Goal: Task Accomplishment & Management: Use online tool/utility

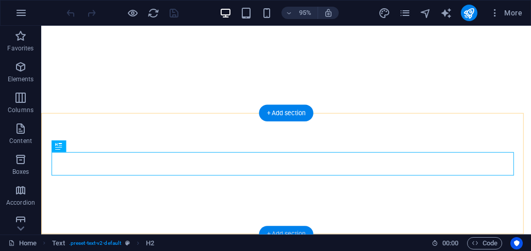
click at [284, 229] on div "+ Add section" at bounding box center [286, 234] width 54 height 16
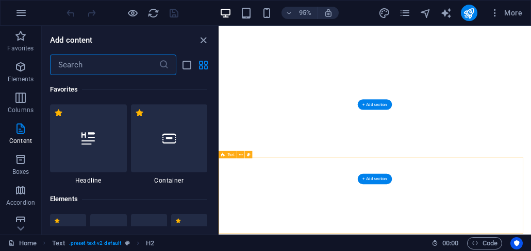
click at [72, 66] on input "text" at bounding box center [104, 65] width 109 height 21
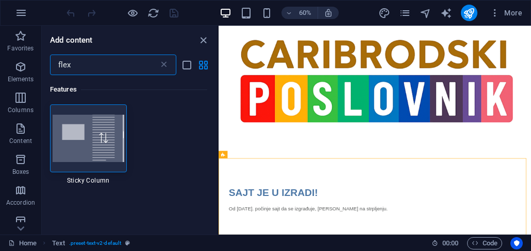
scroll to position [19, 0]
type input "f"
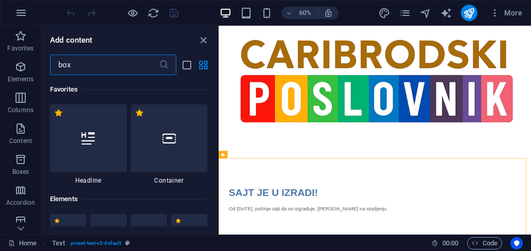
type input "box"
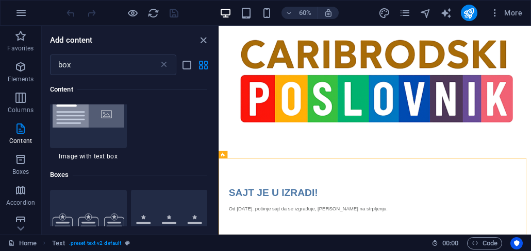
scroll to position [618, 0]
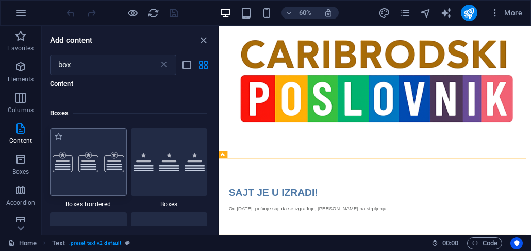
click at [106, 172] on img at bounding box center [89, 162] width 72 height 21
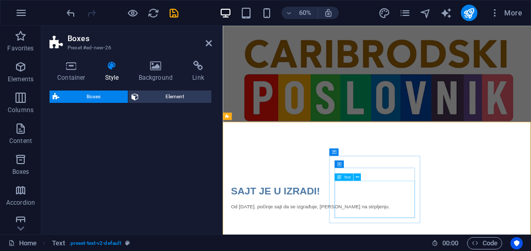
select select "rem"
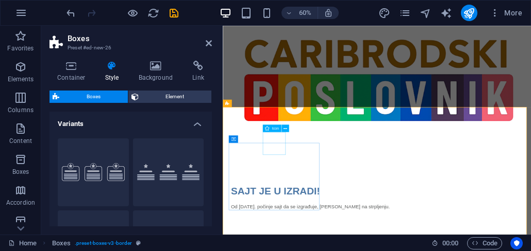
scroll to position [229, 0]
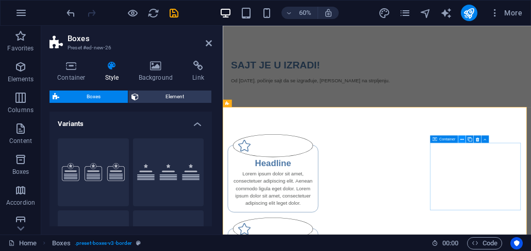
click at [463, 141] on icon at bounding box center [462, 139] width 4 height 7
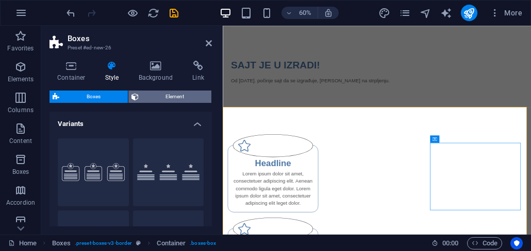
click at [161, 100] on span "Element" at bounding box center [175, 97] width 67 height 12
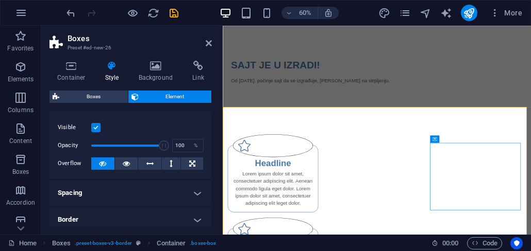
scroll to position [0, 0]
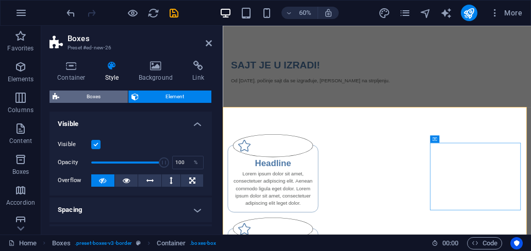
click at [106, 100] on span "Boxes" at bounding box center [93, 97] width 62 height 12
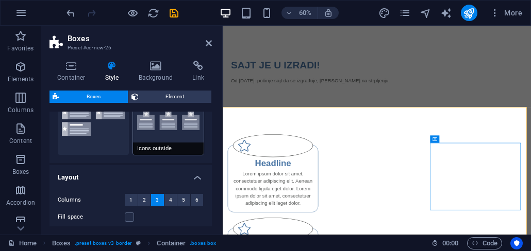
scroll to position [185, 0]
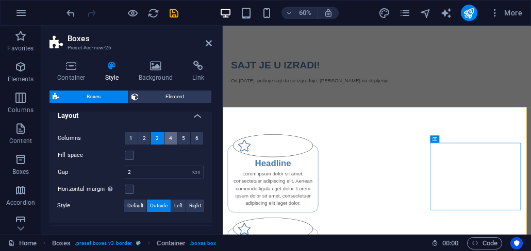
click at [169, 144] on span "4" at bounding box center [170, 138] width 3 height 12
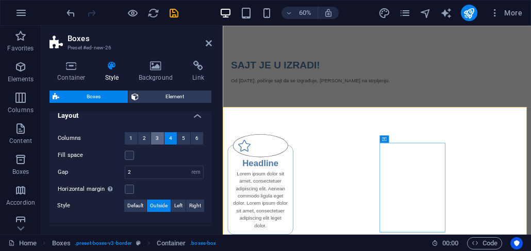
click at [154, 143] on button "3" at bounding box center [157, 138] width 13 height 12
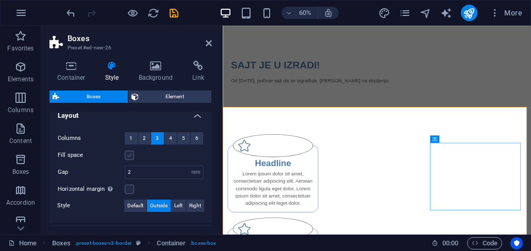
click at [130, 158] on label at bounding box center [129, 155] width 9 height 9
click at [0, 0] on input "Fill space" at bounding box center [0, 0] width 0 height 0
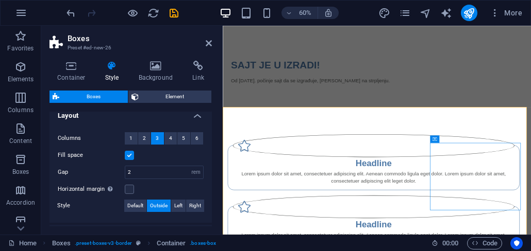
click at [130, 160] on label at bounding box center [129, 155] width 9 height 9
click at [0, 0] on input "Fill space" at bounding box center [0, 0] width 0 height 0
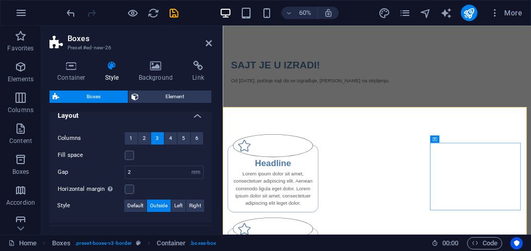
scroll to position [124, 0]
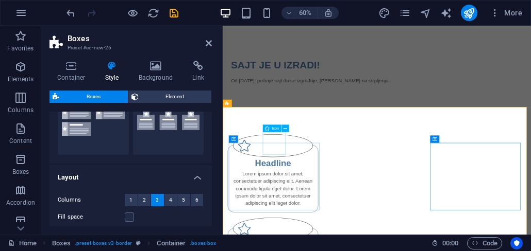
click at [269, 128] on div "Icon" at bounding box center [271, 128] width 19 height 7
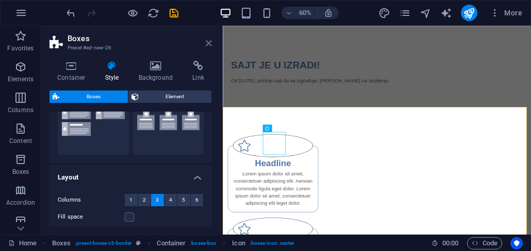
click at [207, 45] on icon at bounding box center [209, 43] width 6 height 8
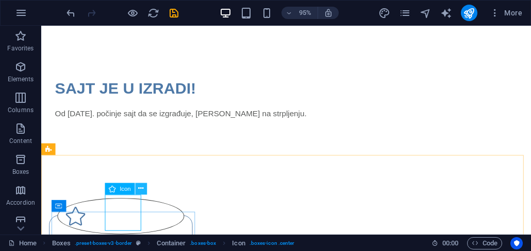
click at [143, 186] on icon at bounding box center [140, 189] width 5 height 10
click at [114, 188] on icon at bounding box center [112, 189] width 7 height 12
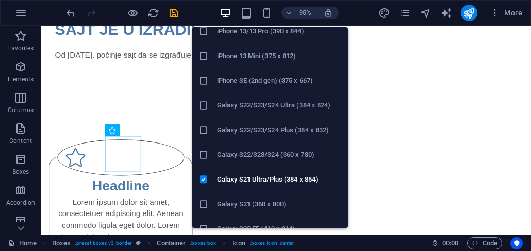
scroll to position [309, 0]
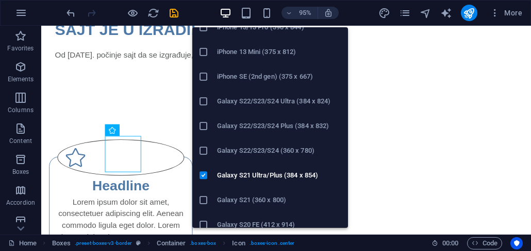
click at [293, 196] on h6 "Galaxy S21 (360 x 800)" at bounding box center [279, 200] width 125 height 12
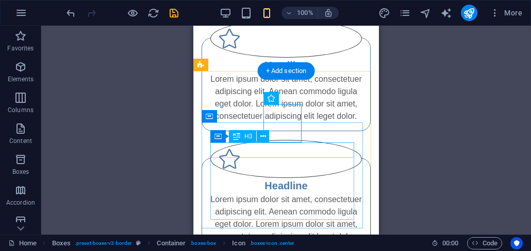
scroll to position [30, 0]
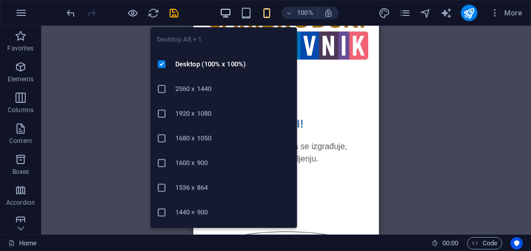
click at [227, 15] on icon "button" at bounding box center [225, 13] width 12 height 12
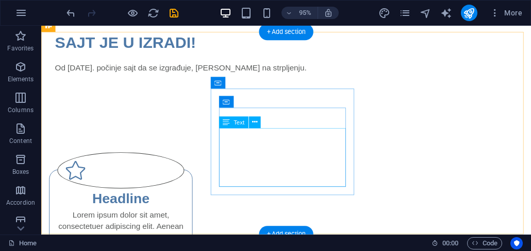
scroll to position [359, 0]
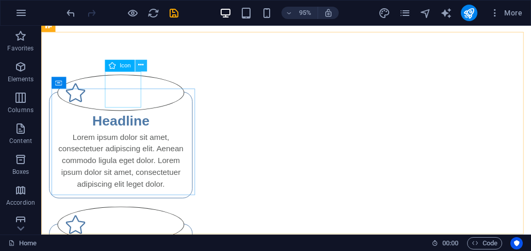
click at [139, 67] on icon at bounding box center [140, 66] width 5 height 10
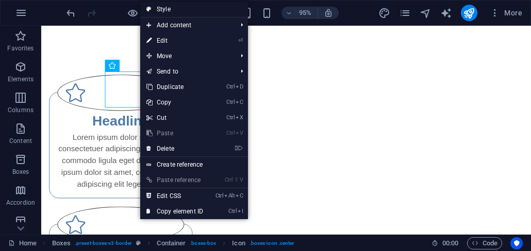
click at [177, 9] on link "Style" at bounding box center [194, 9] width 108 height 15
select select "rem"
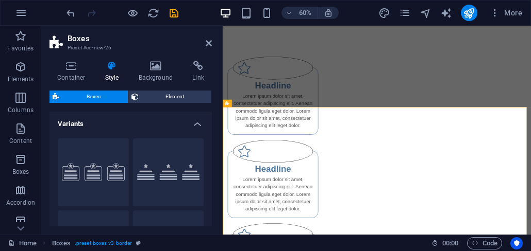
scroll to position [229, 0]
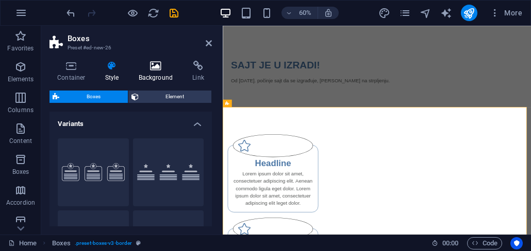
click at [153, 68] on icon at bounding box center [156, 66] width 50 height 10
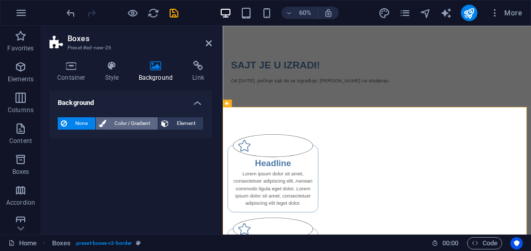
click at [132, 121] on span "Color / Gradient" at bounding box center [131, 123] width 45 height 12
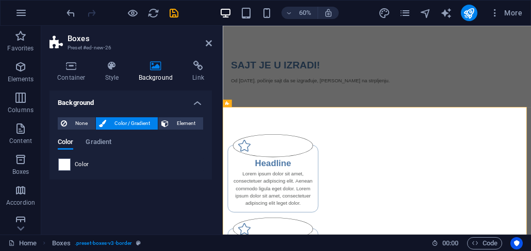
click at [72, 165] on div "Color" at bounding box center [130, 165] width 145 height 12
click at [67, 165] on span at bounding box center [64, 164] width 11 height 11
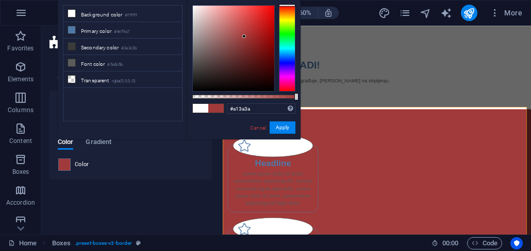
click at [244, 37] on div at bounding box center [233, 49] width 81 height 86
drag, startPoint x: 245, startPoint y: 27, endPoint x: 235, endPoint y: 32, distance: 11.8
click at [236, 32] on div at bounding box center [233, 49] width 81 height 86
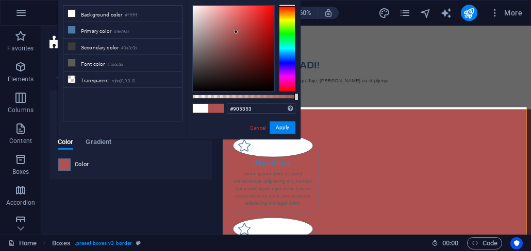
drag, startPoint x: 231, startPoint y: 37, endPoint x: 215, endPoint y: 42, distance: 16.8
click at [225, 45] on div at bounding box center [233, 49] width 81 height 86
click at [215, 42] on div at bounding box center [233, 49] width 81 height 86
click at [286, 50] on div at bounding box center [287, 48] width 16 height 87
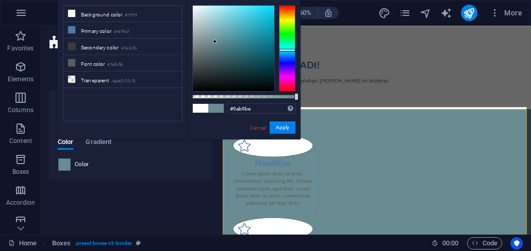
drag, startPoint x: 221, startPoint y: 44, endPoint x: 207, endPoint y: 32, distance: 17.9
click at [207, 27] on div at bounding box center [233, 49] width 81 height 86
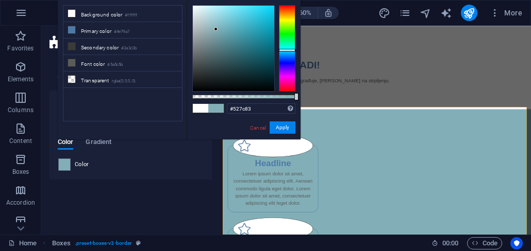
drag, startPoint x: 207, startPoint y: 37, endPoint x: 285, endPoint y: 90, distance: 94.2
click at [244, 65] on div at bounding box center [233, 49] width 81 height 86
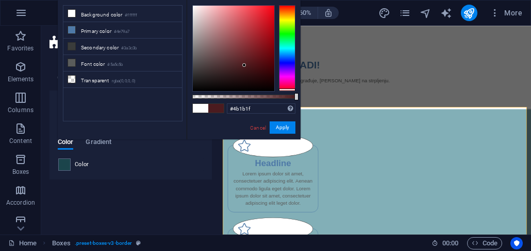
click at [285, 90] on div at bounding box center [287, 48] width 16 height 87
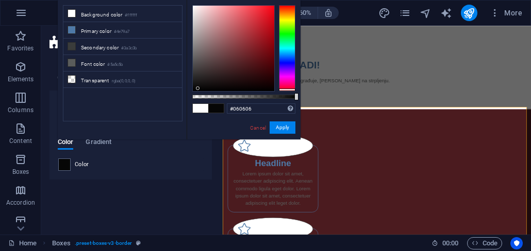
click at [198, 89] on div at bounding box center [233, 49] width 81 height 86
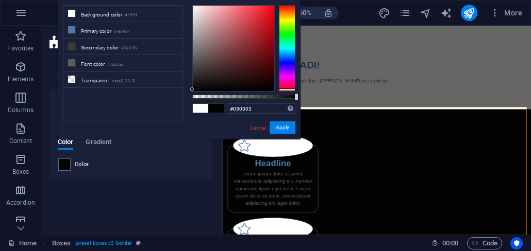
drag, startPoint x: 198, startPoint y: 89, endPoint x: 192, endPoint y: 90, distance: 5.8
click at [192, 90] on div at bounding box center [192, 90] width 4 height 4
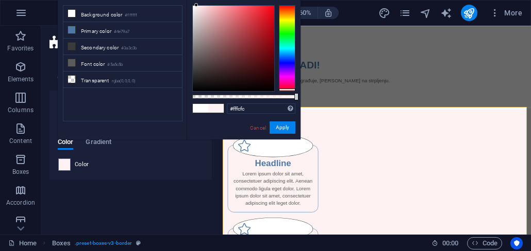
type input "#ffffff"
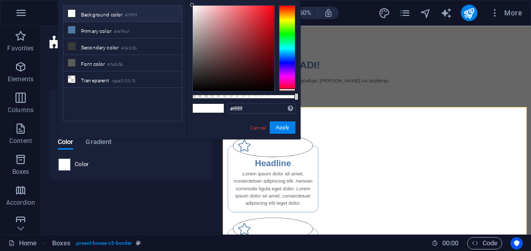
drag, startPoint x: 197, startPoint y: 11, endPoint x: 192, endPoint y: 1, distance: 11.8
click at [192, 1] on div "#ffffff Supported formats #0852ed rgb(8, 82, 237) rgba(8, 82, 237, 90%) hsv(221…" at bounding box center [244, 144] width 114 height 289
click at [154, 181] on div "Background None Color / Gradient Element Stretch background to full-width Color…" at bounding box center [130, 159] width 162 height 136
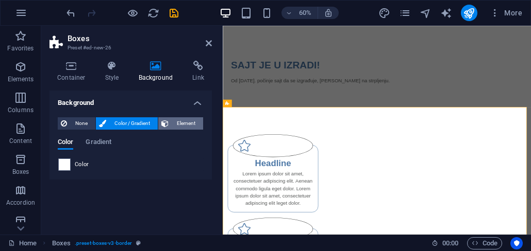
click at [184, 123] on span "Element" at bounding box center [186, 123] width 28 height 12
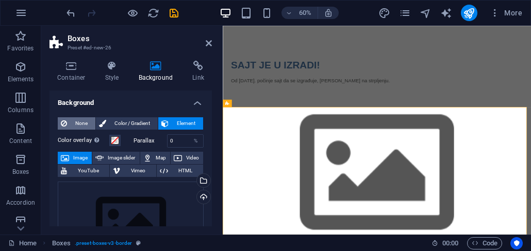
click at [88, 129] on span "None" at bounding box center [81, 123] width 22 height 12
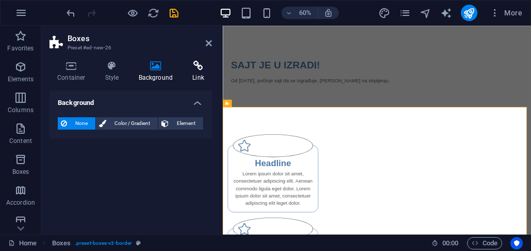
click at [196, 74] on h4 "Link" at bounding box center [197, 72] width 27 height 22
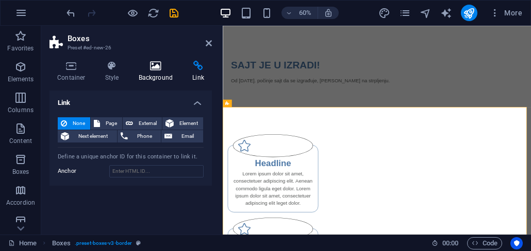
click at [150, 72] on h4 "Background" at bounding box center [158, 72] width 54 height 22
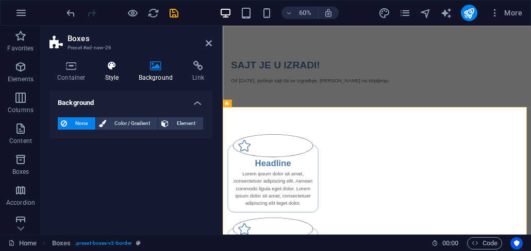
click at [117, 73] on h4 "Style" at bounding box center [113, 72] width 33 height 22
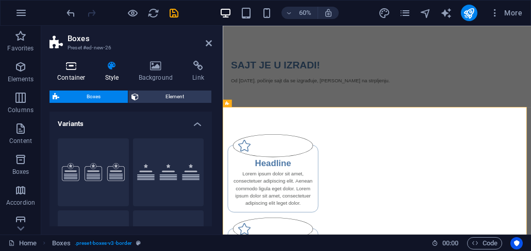
click at [77, 74] on h4 "Container" at bounding box center [73, 72] width 48 height 22
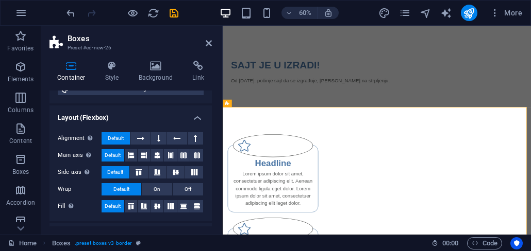
scroll to position [62, 0]
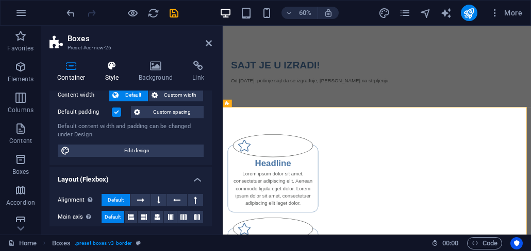
click at [117, 71] on h4 "Style" at bounding box center [113, 72] width 33 height 22
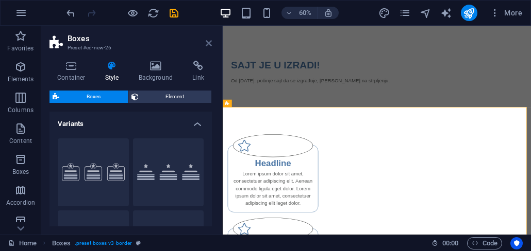
click at [208, 41] on icon at bounding box center [209, 43] width 6 height 8
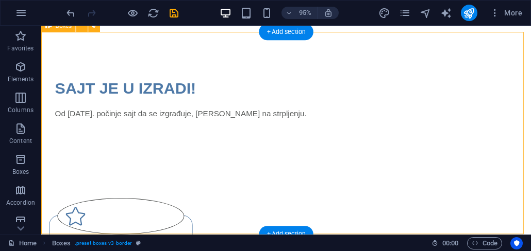
scroll to position [359, 0]
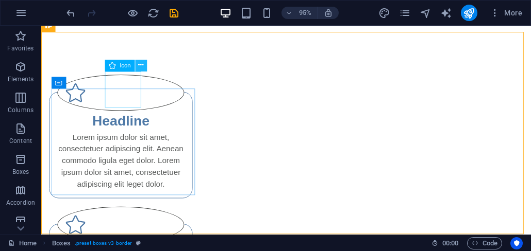
click at [140, 63] on icon at bounding box center [140, 66] width 5 height 10
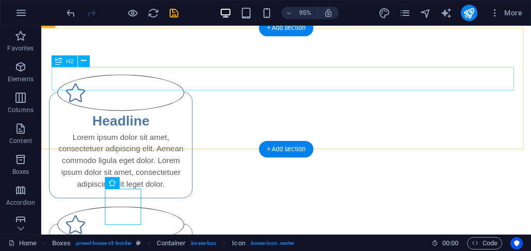
scroll to position [173, 0]
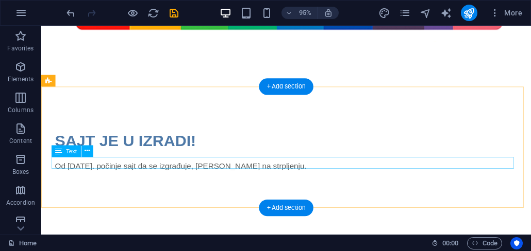
click at [220, 171] on div "Od [DATE]. počinje sajt da se izgrađuje, [PERSON_NAME] na strpljenju." at bounding box center [299, 174] width 486 height 12
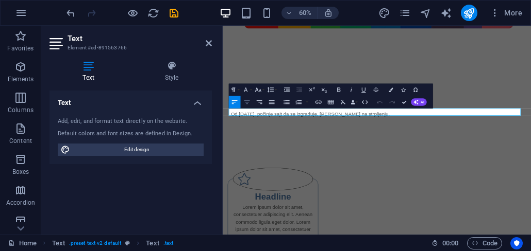
click at [246, 102] on icon "button" at bounding box center [246, 101] width 7 height 7
click at [530, 171] on p "Od [DATE]. počinje sajt da se izgrađuje, [PERSON_NAME] na strpljenju." at bounding box center [480, 173] width 486 height 12
click at [530, 198] on div "SAJT JE U IZRADI! Od [DATE]. počinje sajt da se izgrađuje. Hvala na strpljenju." at bounding box center [480, 157] width 514 height 128
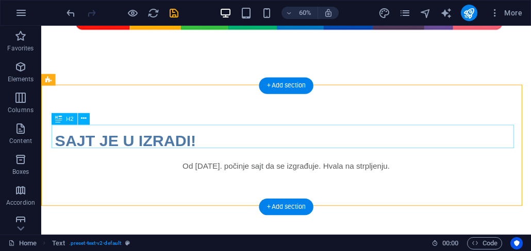
scroll to position [174, 0]
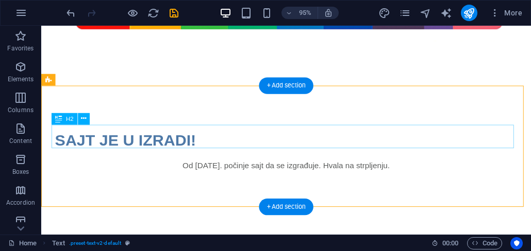
click at [177, 145] on div "SAJT JE U IZRADI!" at bounding box center [299, 146] width 486 height 25
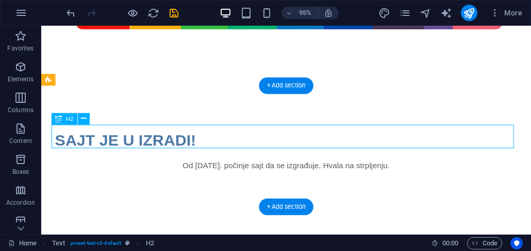
click at [177, 145] on div "SAJT JE U IZRADI!" at bounding box center [299, 146] width 486 height 25
click at [171, 140] on div "H2 Text Image Spacer Boxes Text Container Container Text Container Container Ic…" at bounding box center [285, 130] width 489 height 209
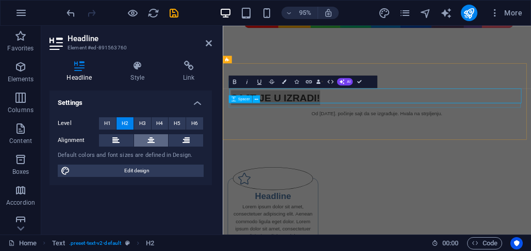
click at [147, 142] on button at bounding box center [151, 140] width 35 height 12
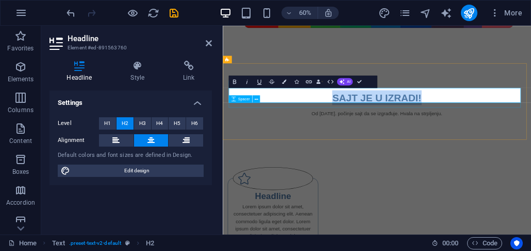
click at [424, 148] on h2 "SAJT JE U IZRADI!" at bounding box center [480, 145] width 486 height 25
drag, startPoint x: 550, startPoint y: 137, endPoint x: 400, endPoint y: 145, distance: 150.7
click at [400, 145] on h2 "SAJT JE U IZRADI!" at bounding box center [480, 145] width 486 height 25
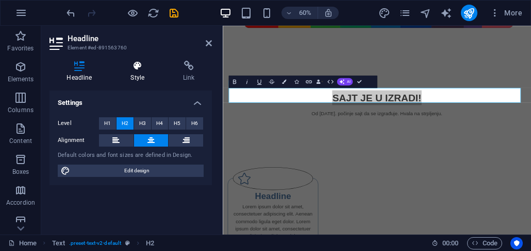
click at [139, 76] on h4 "Style" at bounding box center [139, 72] width 53 height 22
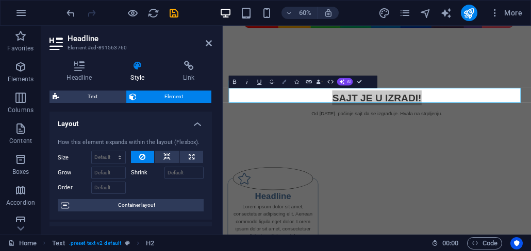
click at [281, 86] on button "Colors" at bounding box center [284, 82] width 12 height 12
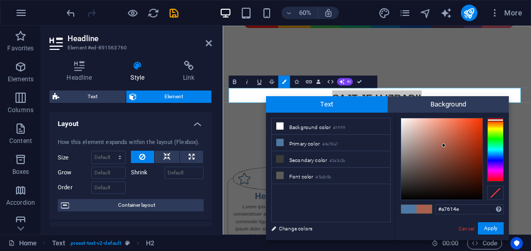
drag, startPoint x: 496, startPoint y: 120, endPoint x: 487, endPoint y: 148, distance: 29.3
click at [496, 118] on div at bounding box center [495, 150] width 16 height 64
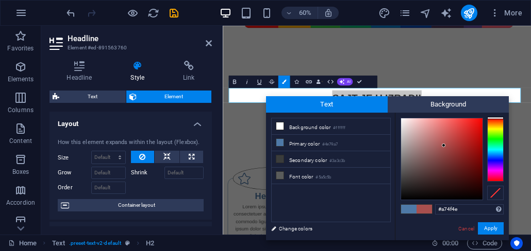
click at [476, 123] on div at bounding box center [441, 159] width 81 height 81
type input "#f00705"
click at [480, 123] on div at bounding box center [441, 159] width 81 height 81
click at [491, 231] on button "Apply" at bounding box center [491, 229] width 26 height 12
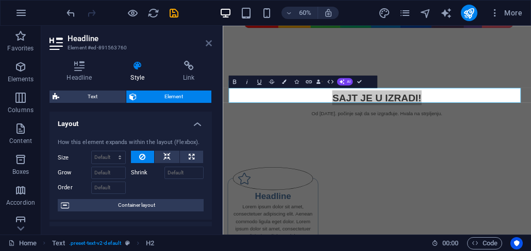
drag, startPoint x: 205, startPoint y: 44, endPoint x: 200, endPoint y: 78, distance: 34.9
click at [206, 44] on icon at bounding box center [209, 43] width 6 height 8
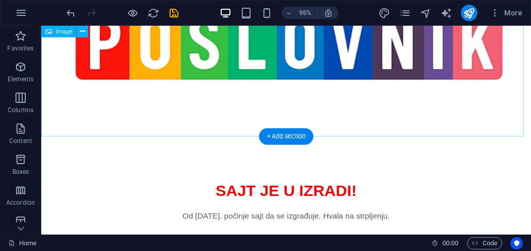
scroll to position [62, 0]
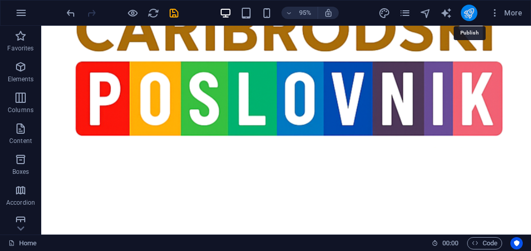
click at [469, 12] on icon "publish" at bounding box center [469, 13] width 12 height 12
